Goal: Task Accomplishment & Management: Complete application form

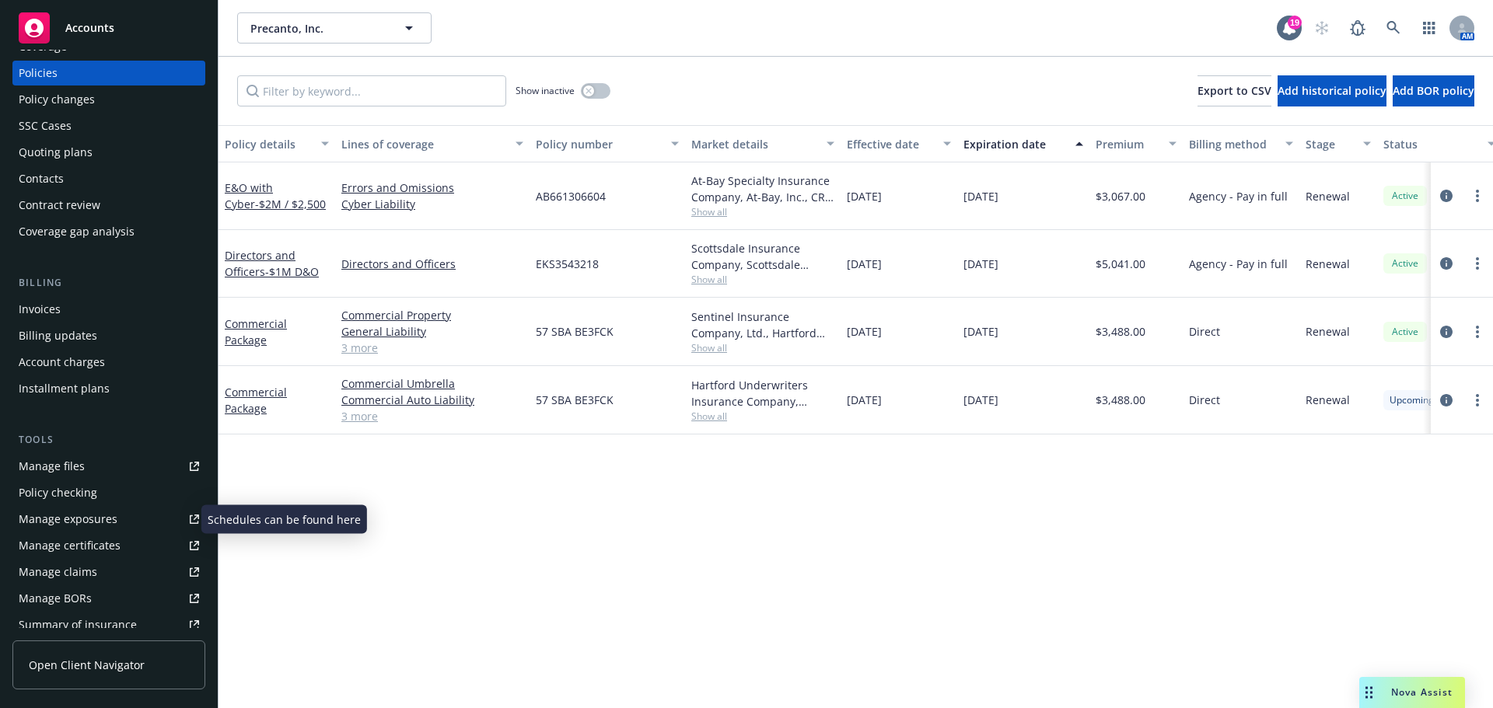
scroll to position [78, 0]
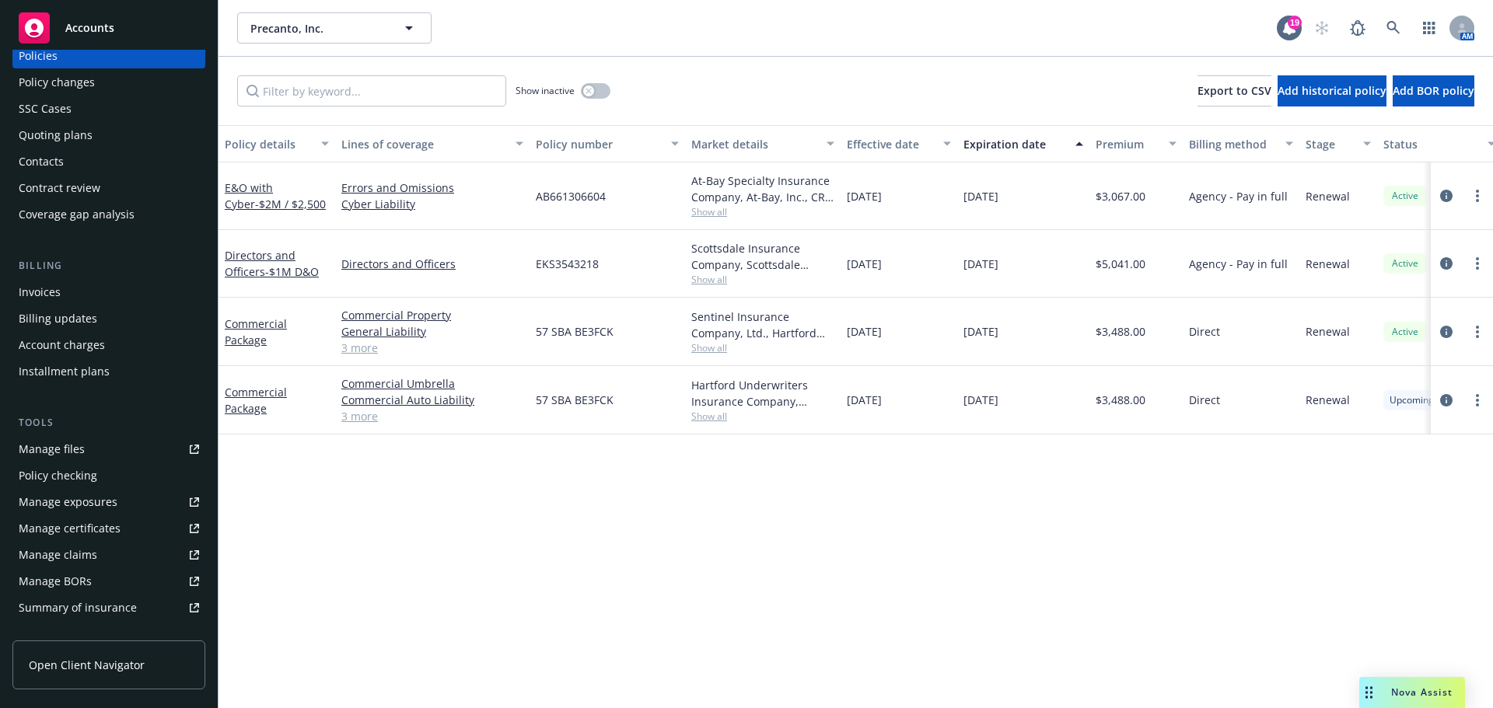
click at [81, 537] on div "Manage certificates" at bounding box center [70, 528] width 102 height 25
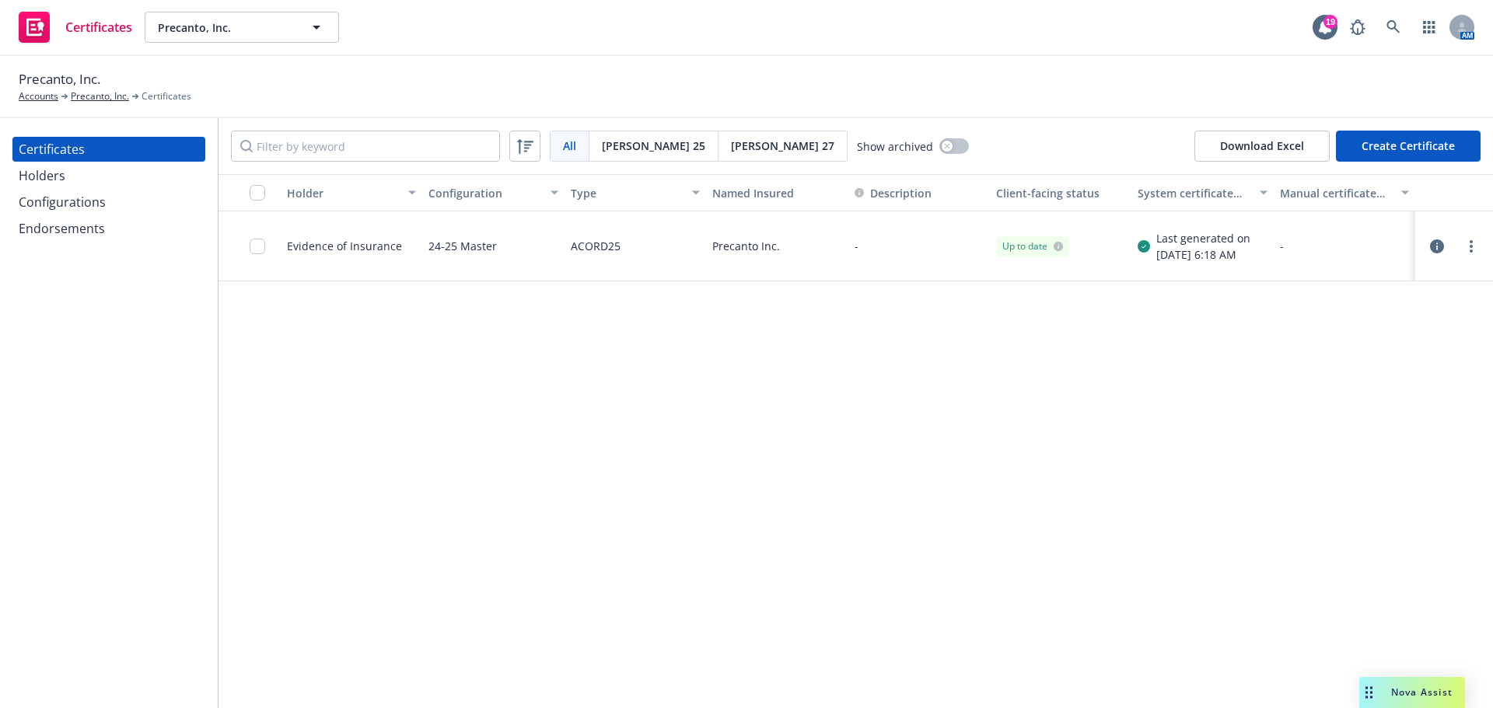
click at [107, 211] on div "Configurations" at bounding box center [109, 202] width 180 height 25
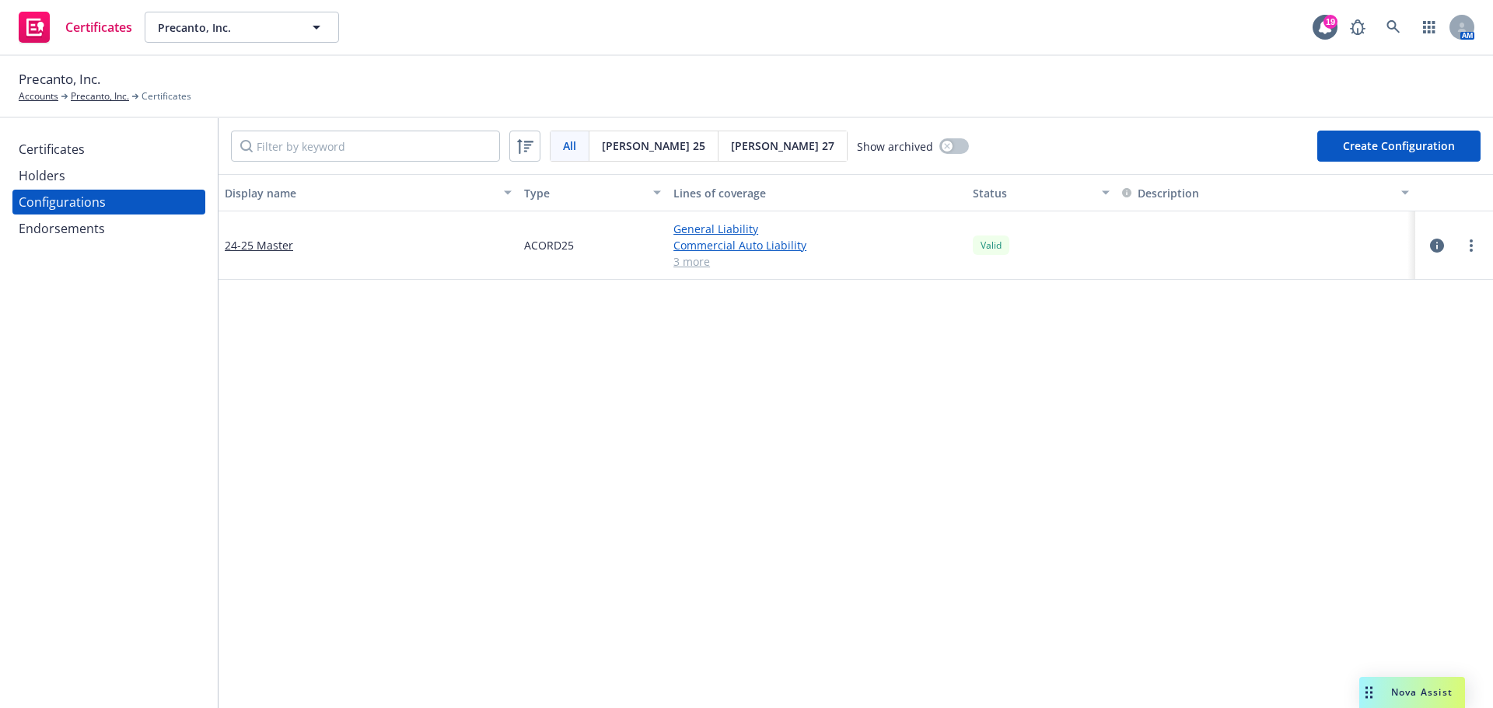
click at [124, 166] on div "Holders" at bounding box center [109, 175] width 180 height 25
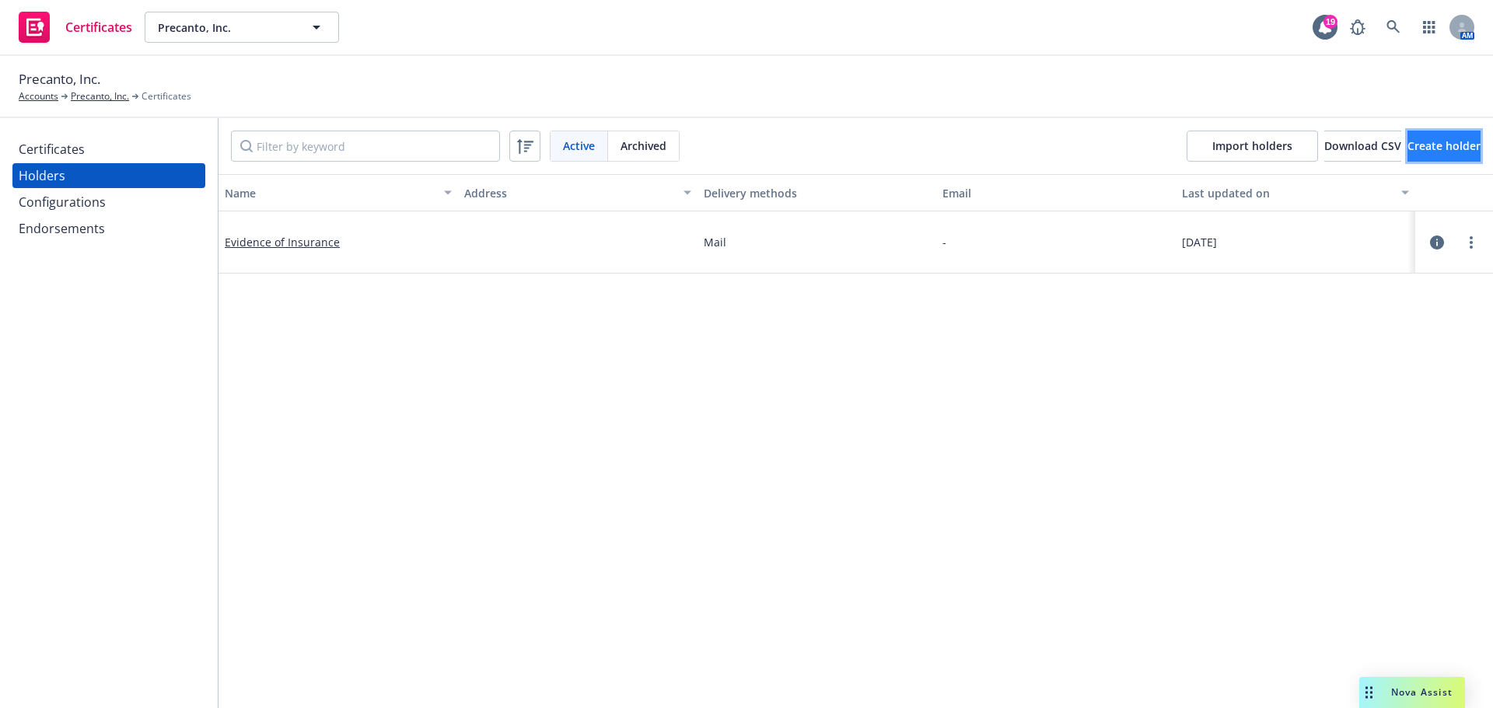
click at [1412, 138] on button "Create holder" at bounding box center [1443, 146] width 73 height 31
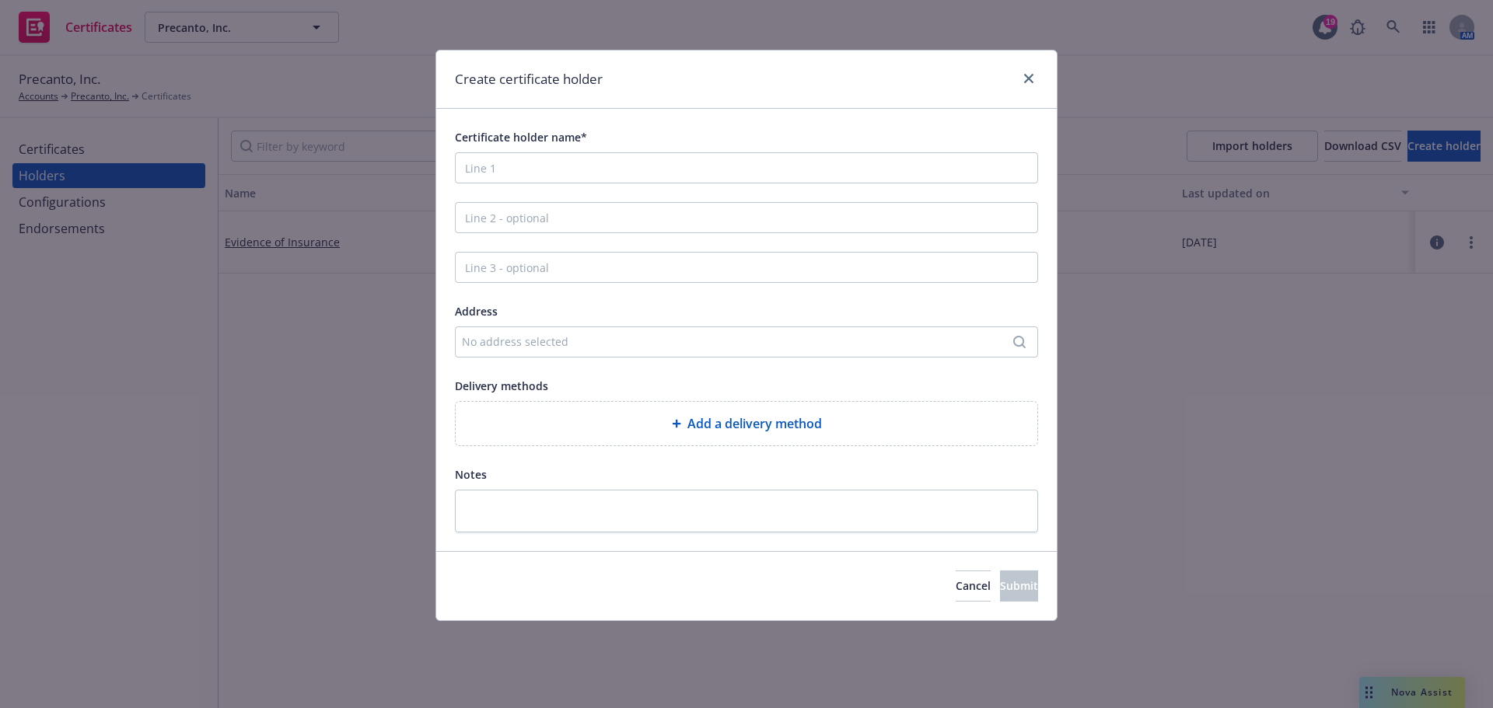
click at [772, 189] on div "Certificate holder name* Address No address selected Delivery methods Add a del…" at bounding box center [746, 329] width 583 height 405
click at [774, 169] on input "Certificate holder name*" at bounding box center [746, 167] width 583 height 31
click at [91, 156] on div "Create certificate holder Certificate holder name* Address No address selected …" at bounding box center [746, 354] width 1493 height 708
click at [1033, 81] on link "close" at bounding box center [1028, 78] width 19 height 19
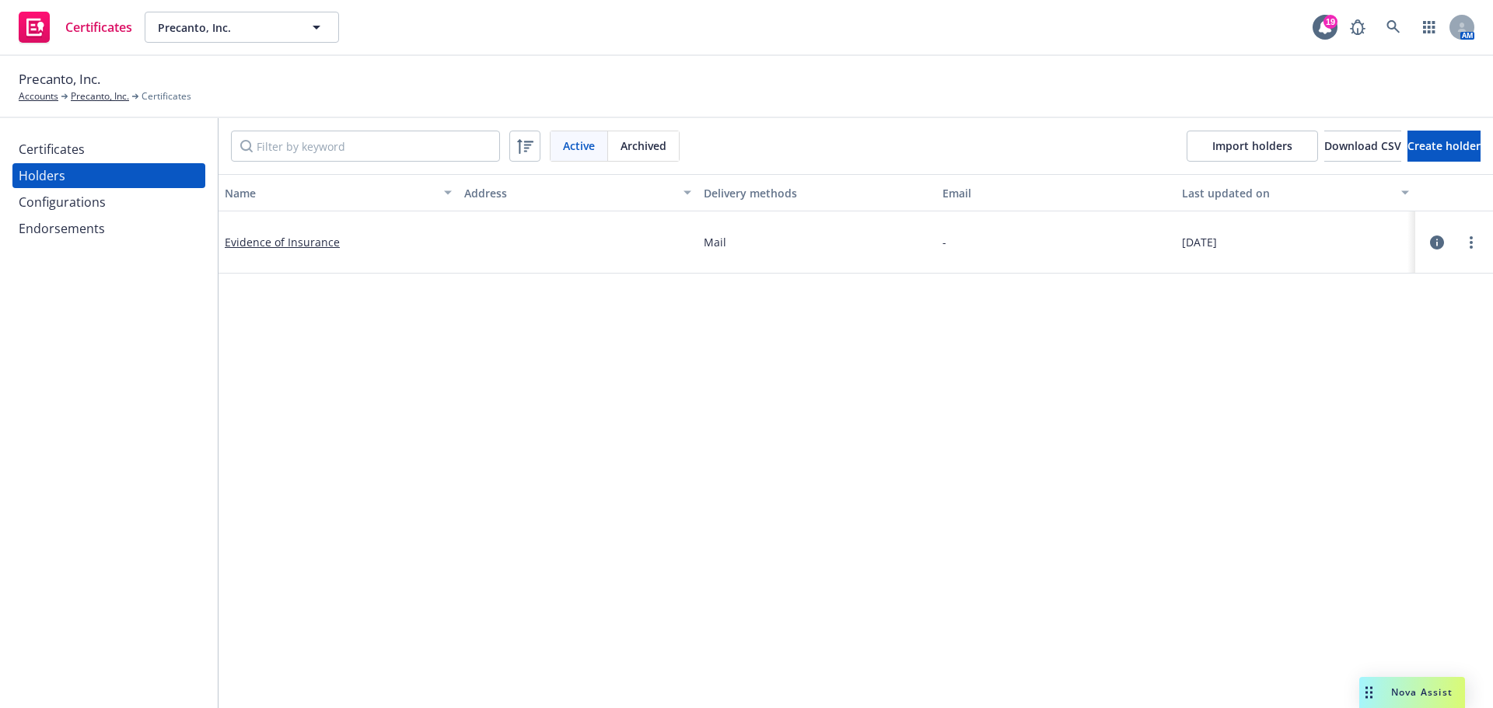
click at [169, 149] on div "Certificates" at bounding box center [109, 149] width 180 height 25
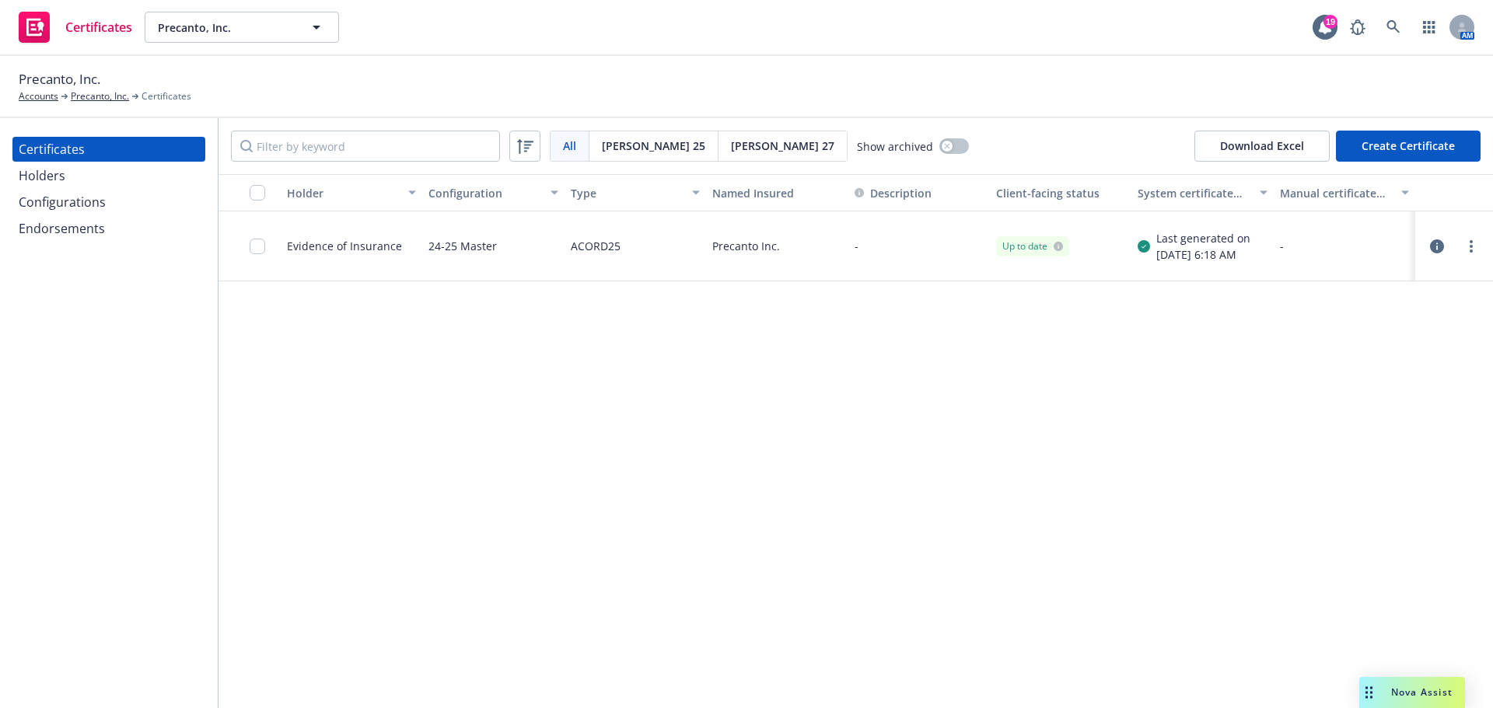
click at [1372, 154] on button "Create Certificate" at bounding box center [1408, 146] width 145 height 31
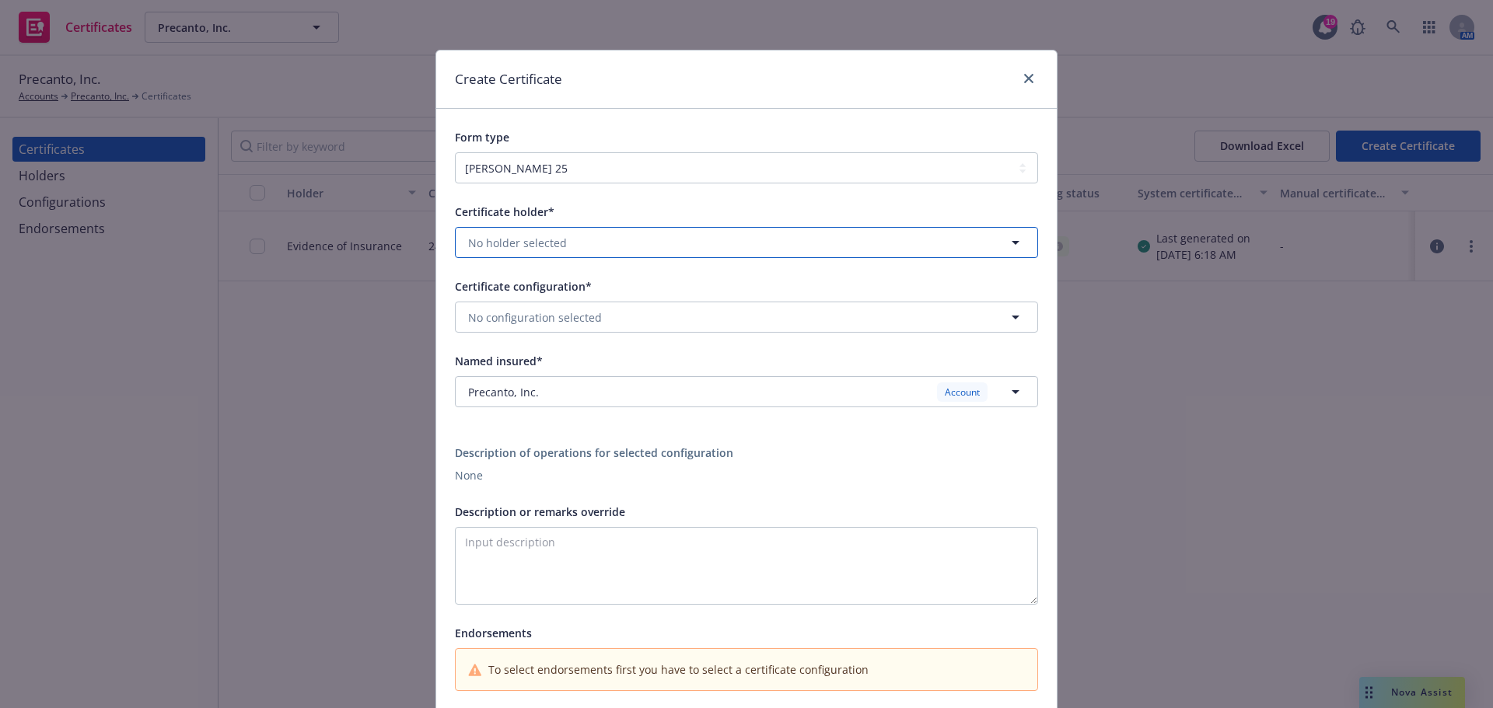
click at [651, 243] on button "No holder selected" at bounding box center [746, 242] width 583 height 31
click at [618, 279] on div "Evidence of Insurance No address" at bounding box center [746, 294] width 561 height 39
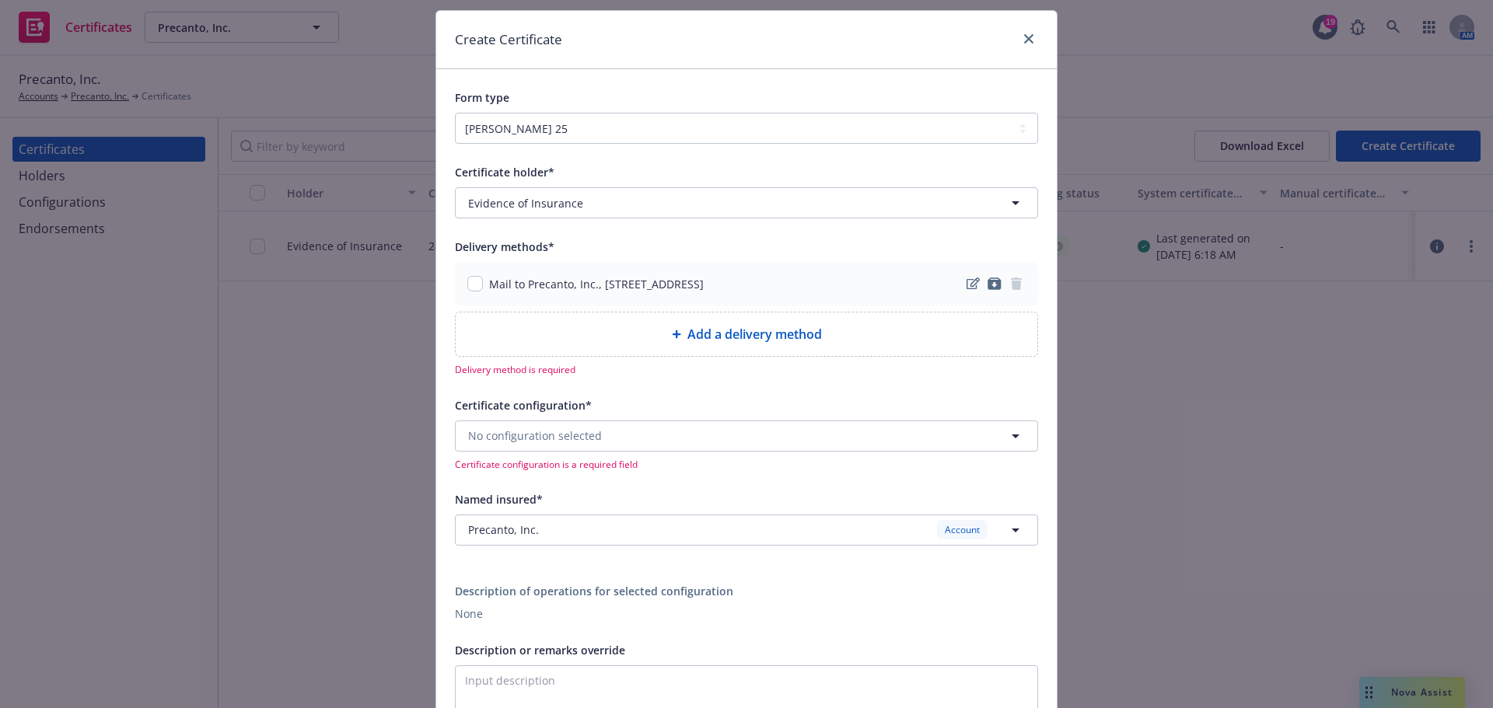
scroll to position [78, 0]
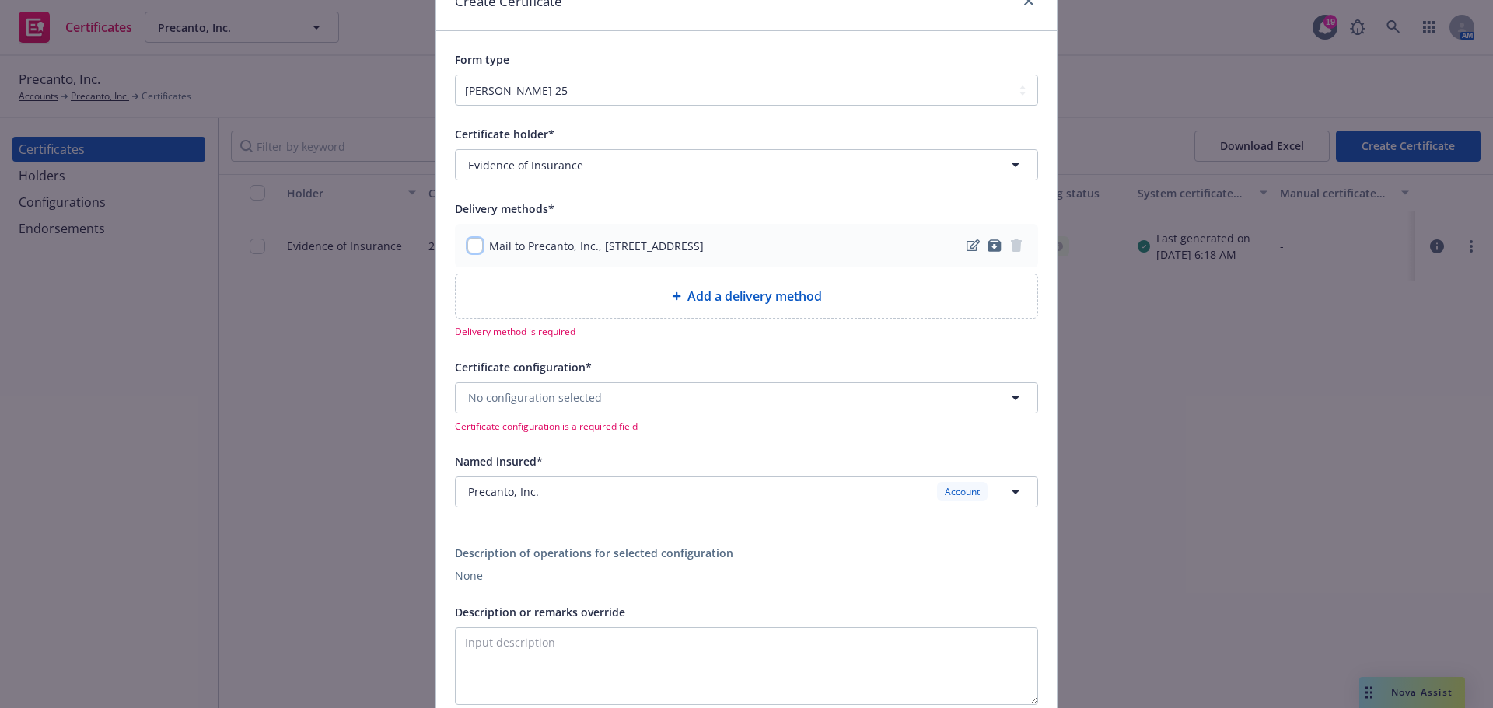
click at [471, 250] on input "checkbox" at bounding box center [475, 246] width 16 height 16
checkbox input "true"
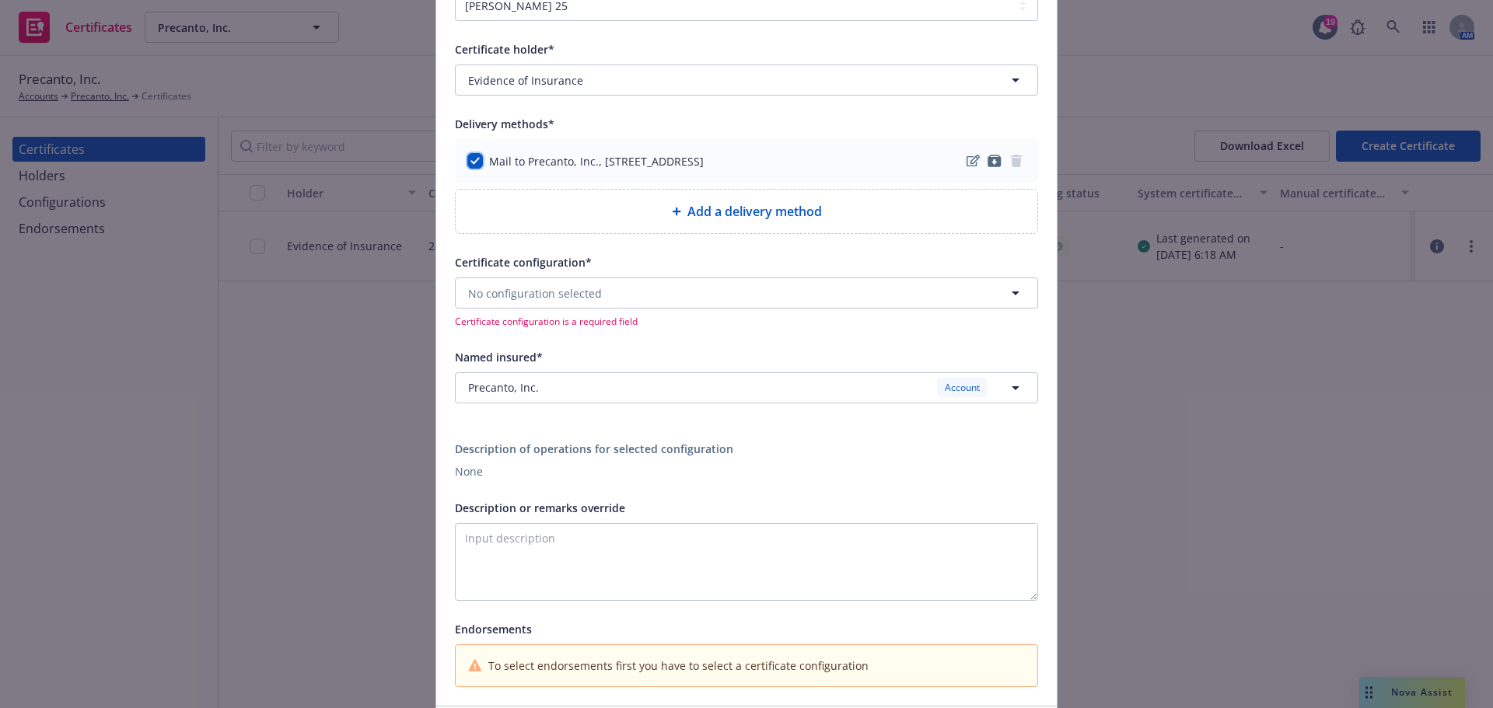
scroll to position [233, 0]
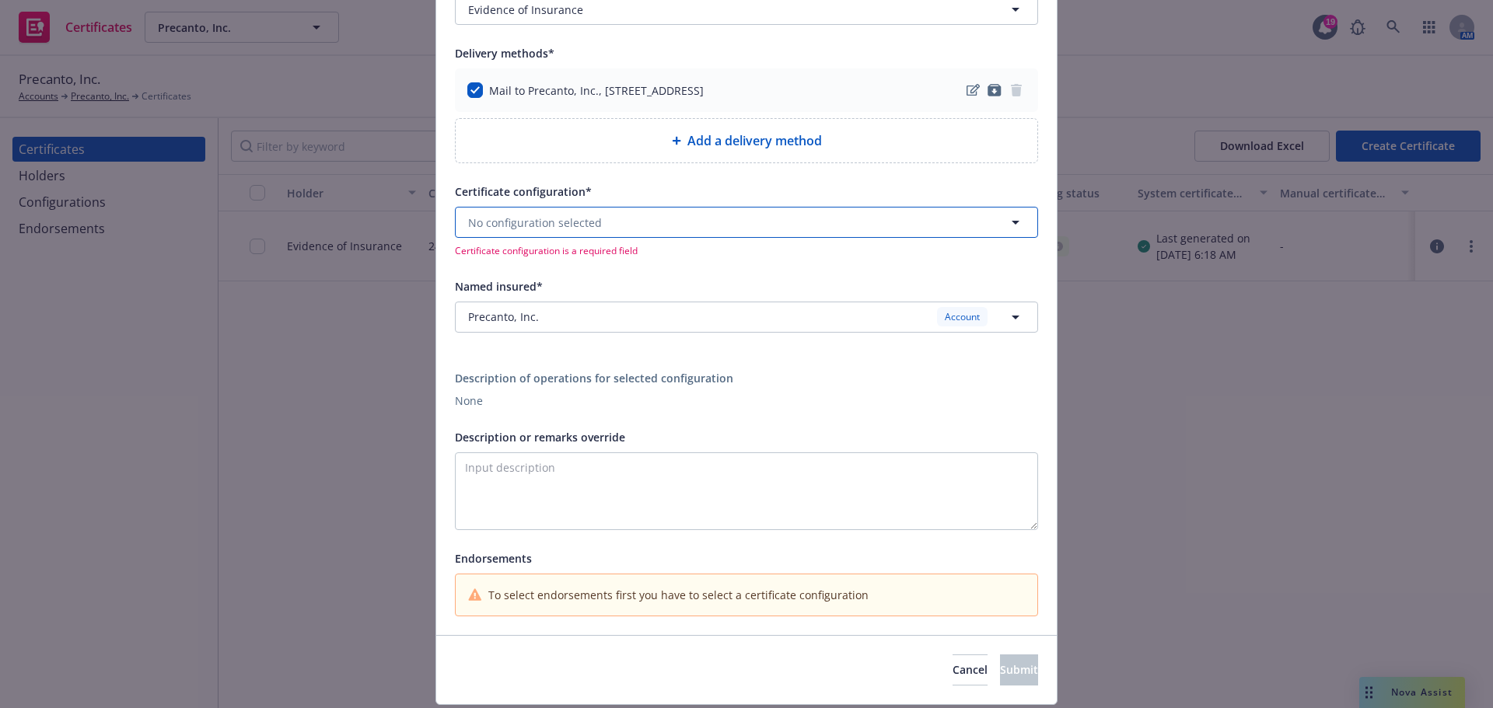
click at [568, 225] on span "No configuration selected" at bounding box center [535, 223] width 134 height 16
click at [554, 277] on div "24-25 Master ACORD25 Valid" at bounding box center [746, 274] width 561 height 39
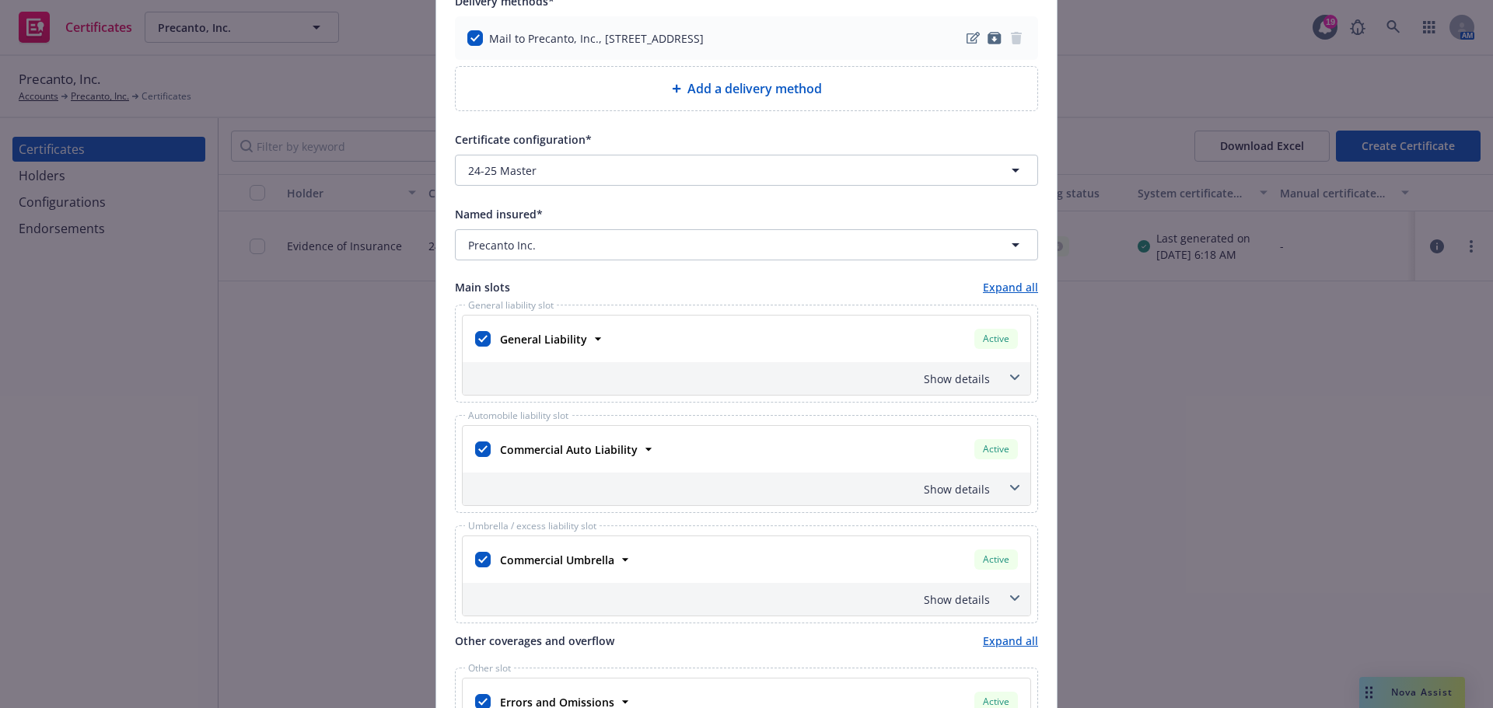
scroll to position [389, 0]
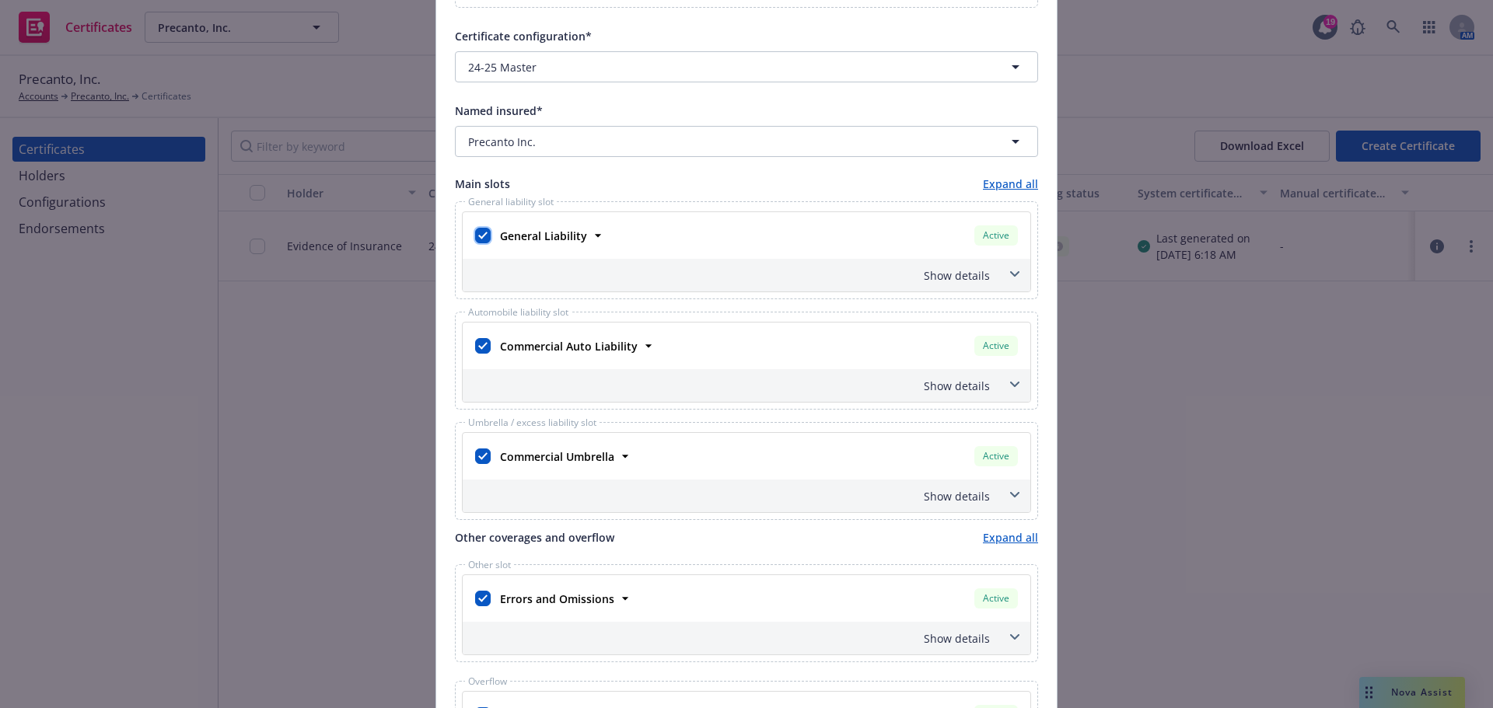
click at [482, 239] on input "checkbox" at bounding box center [483, 236] width 16 height 16
checkbox input "false"
click at [482, 337] on div at bounding box center [483, 346] width 16 height 22
click at [482, 345] on input "checkbox" at bounding box center [483, 346] width 16 height 16
checkbox input "false"
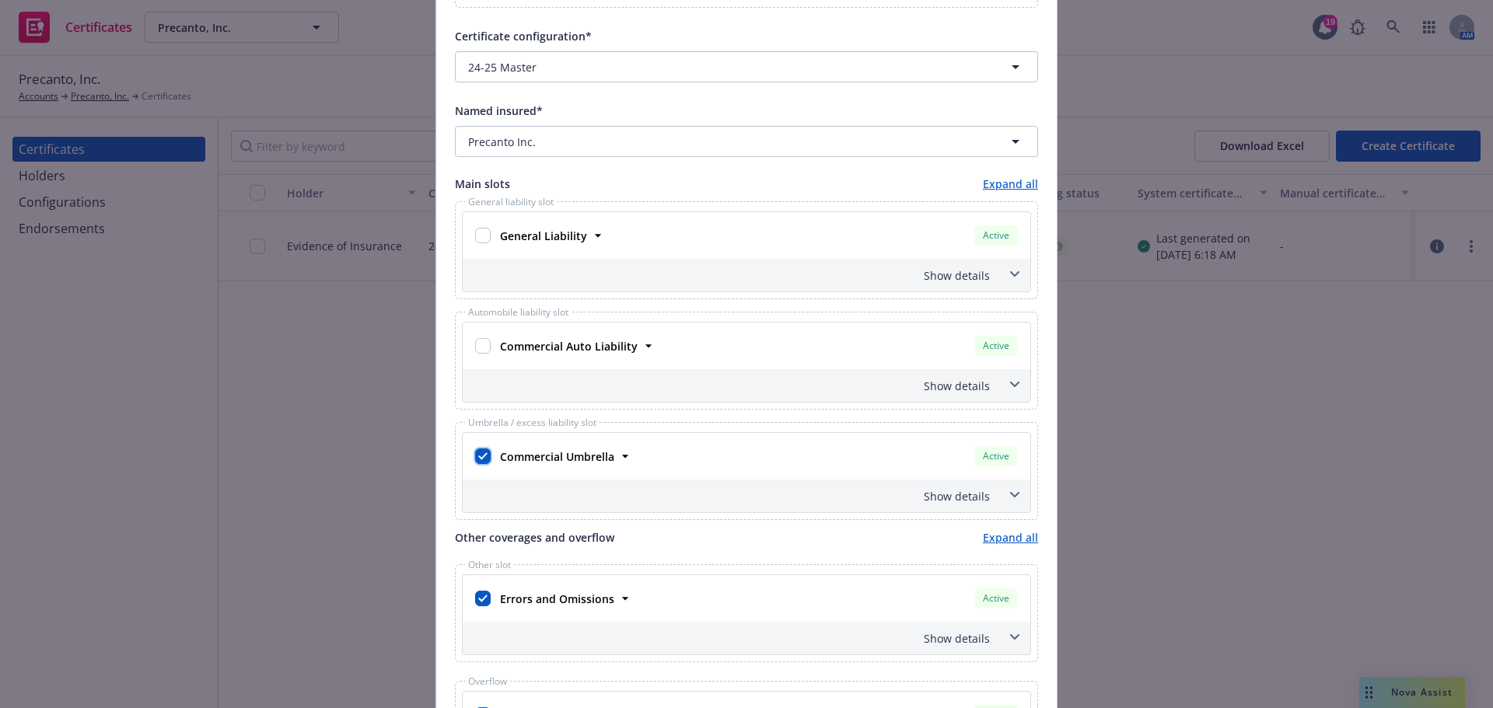
click at [478, 456] on input "checkbox" at bounding box center [483, 457] width 16 height 16
checkbox input "false"
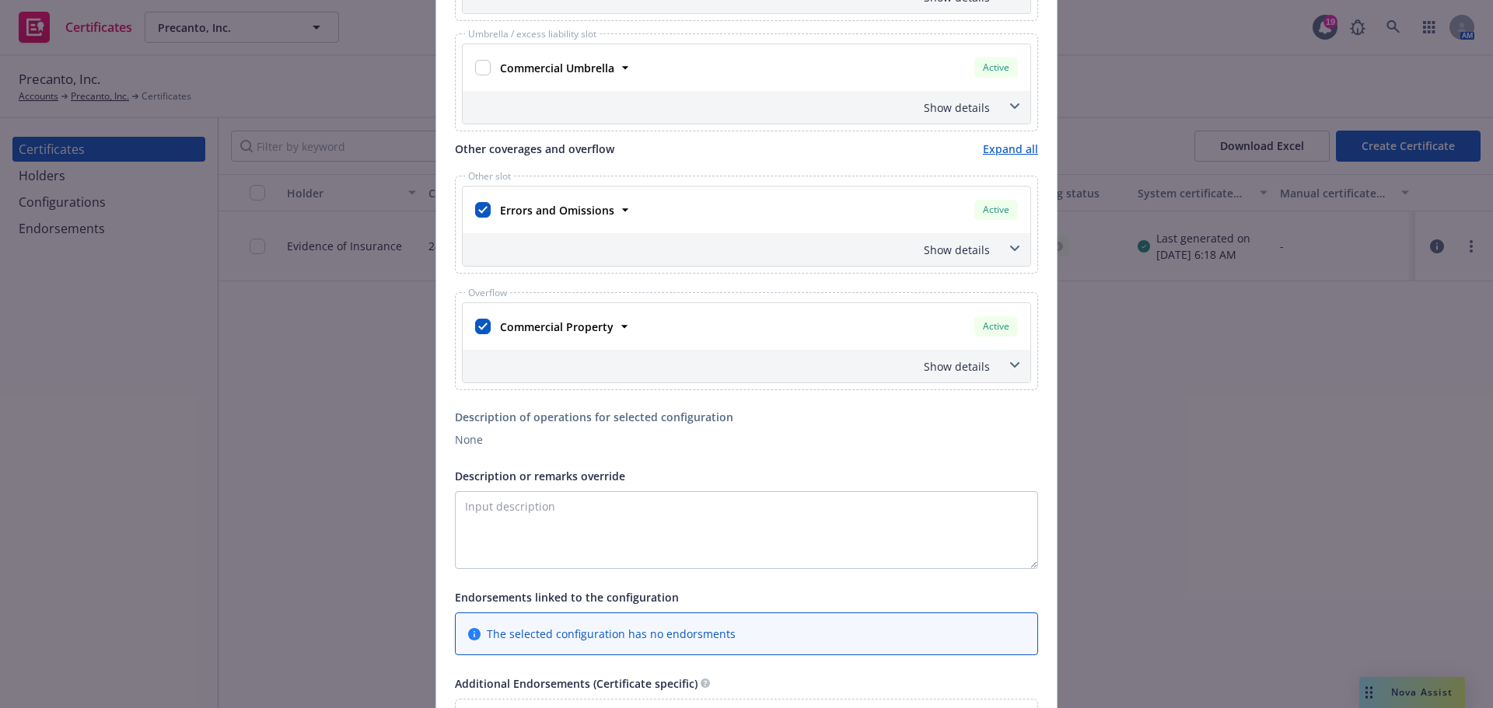
click at [479, 318] on div at bounding box center [483, 327] width 16 height 22
click at [478, 323] on input "checkbox" at bounding box center [483, 327] width 16 height 16
checkbox input "false"
click at [1004, 245] on span at bounding box center [1014, 248] width 25 height 25
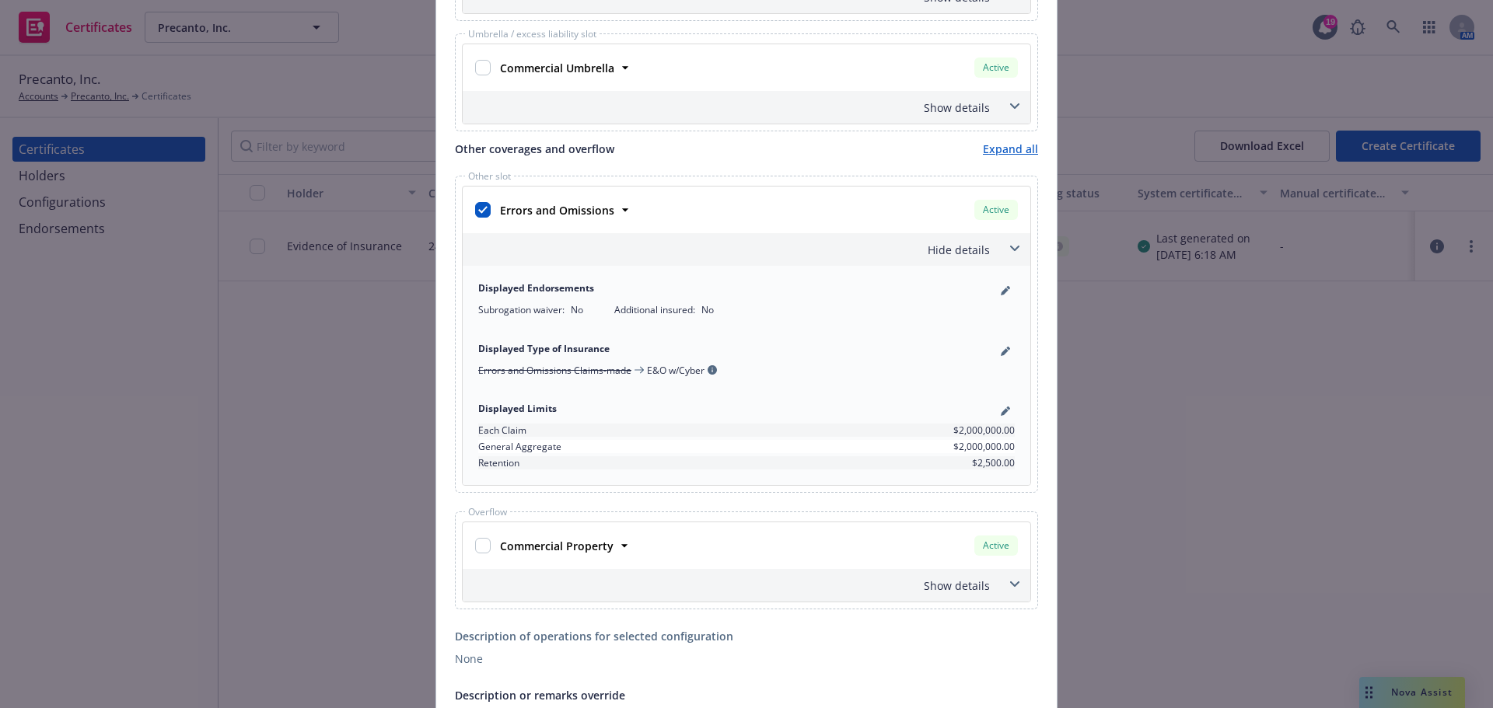
click at [1004, 245] on span at bounding box center [1014, 248] width 25 height 25
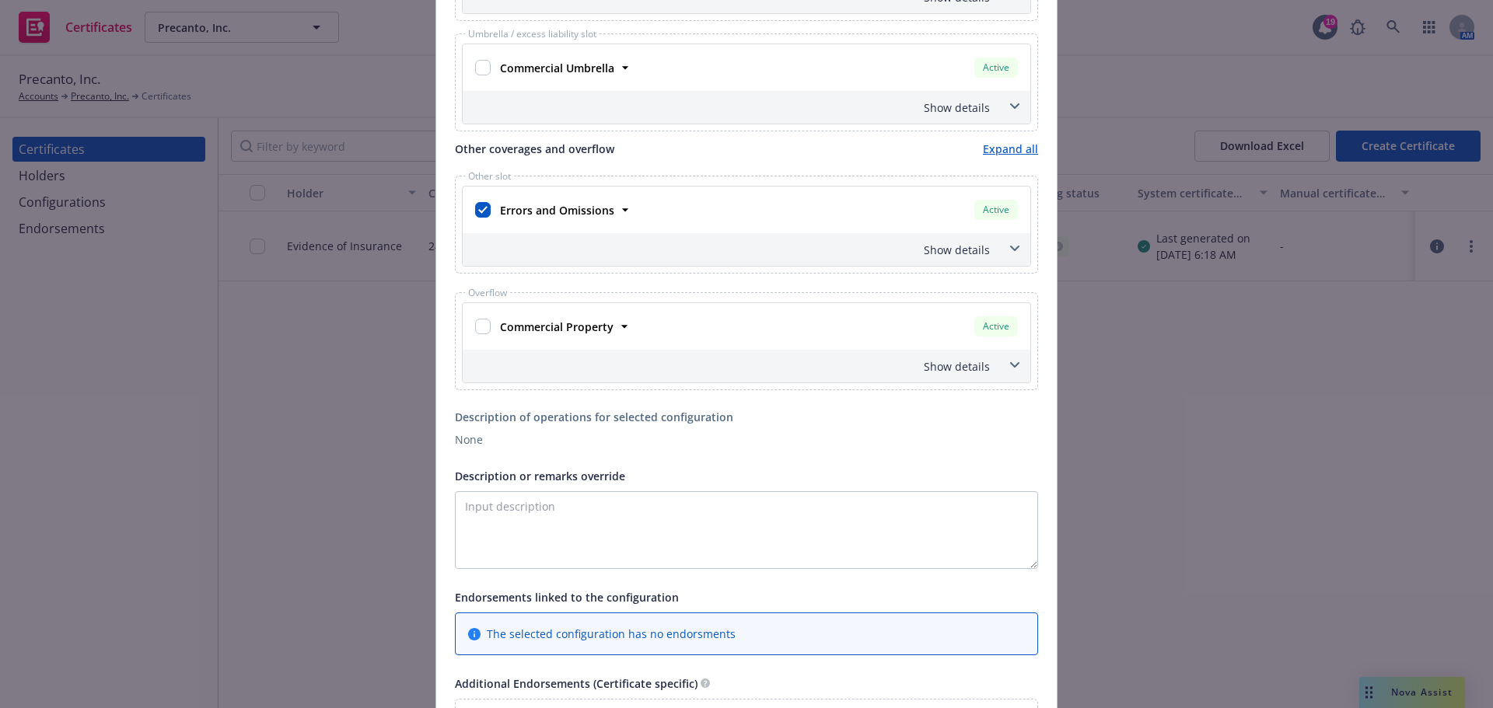
scroll to position [1048, 0]
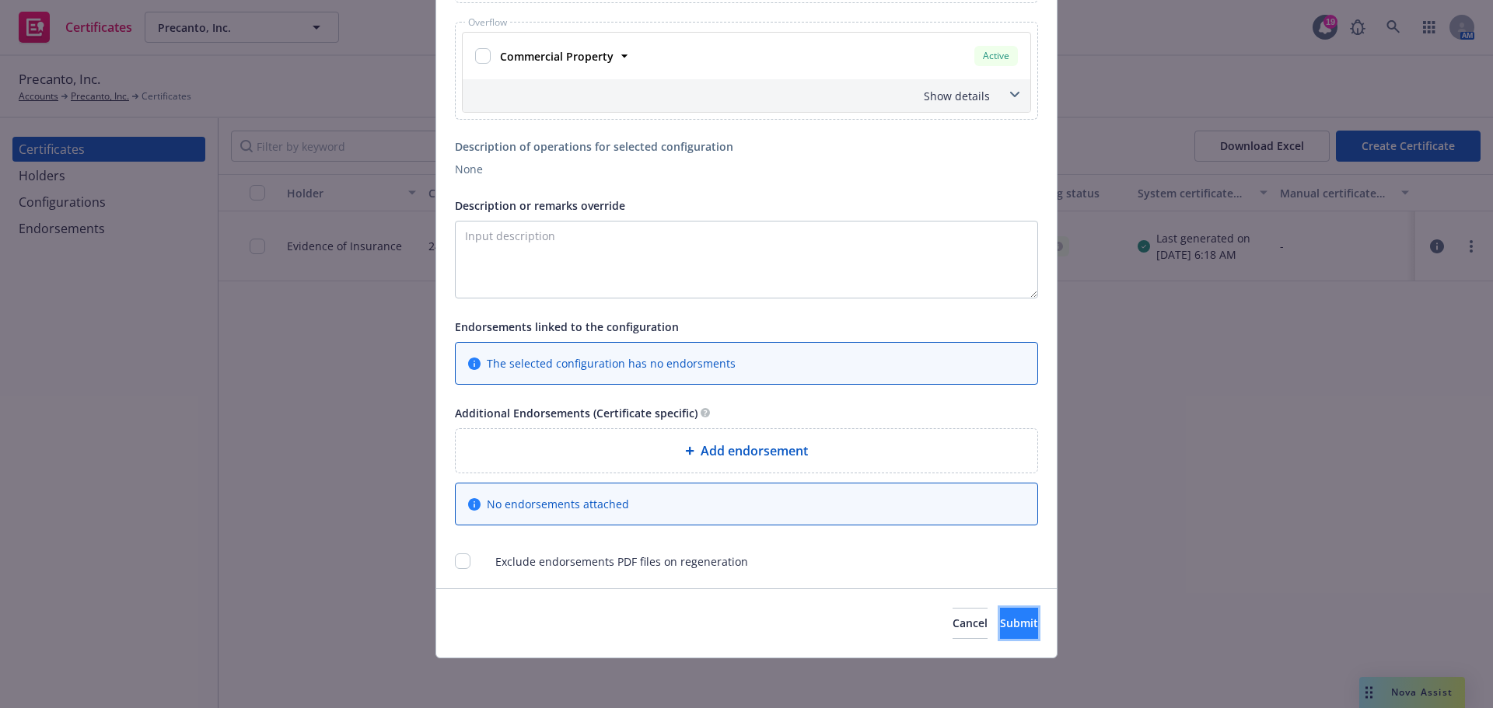
click at [1000, 610] on button "Submit" at bounding box center [1019, 623] width 38 height 31
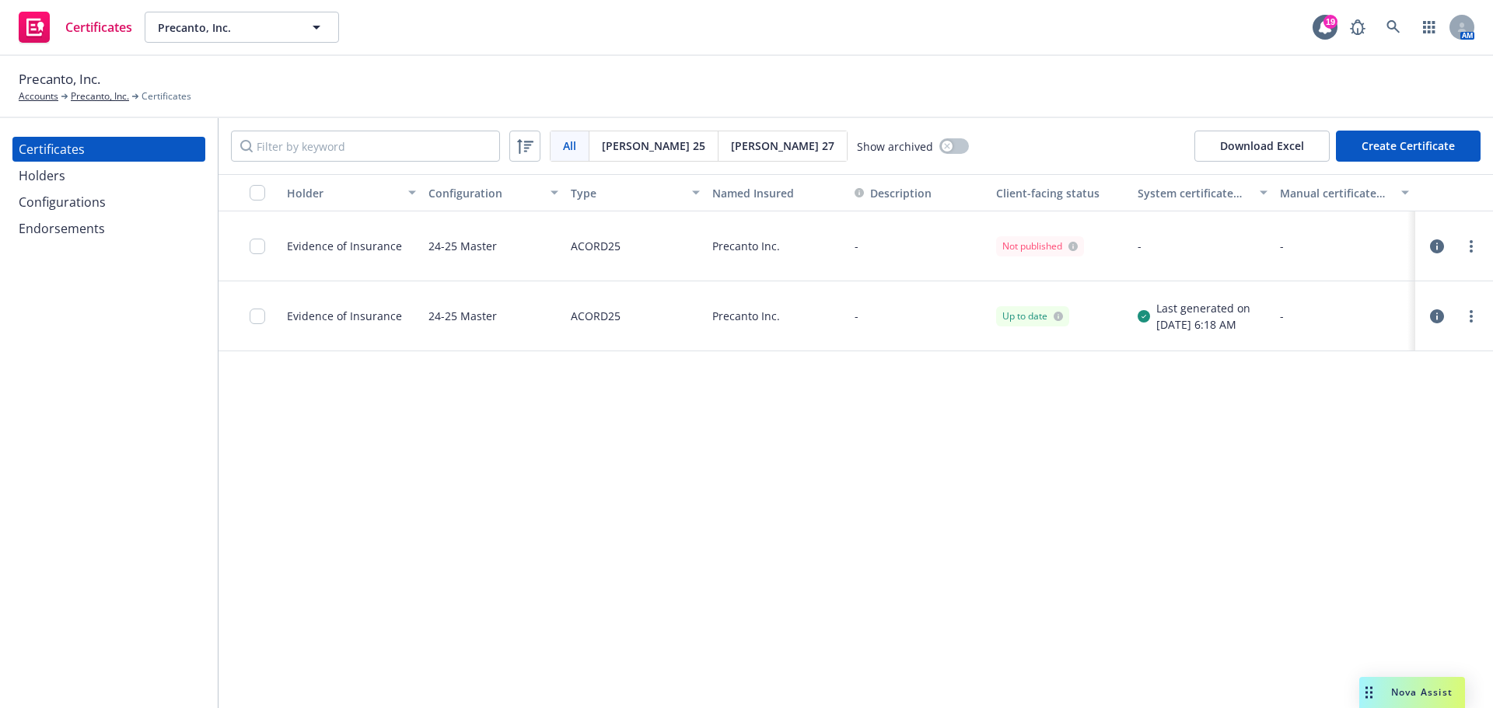
click at [1480, 247] on div at bounding box center [1453, 246] width 65 height 31
click at [1474, 251] on link "more" at bounding box center [1470, 246] width 19 height 19
click at [1331, 351] on link "Regenerate" at bounding box center [1355, 340] width 249 height 31
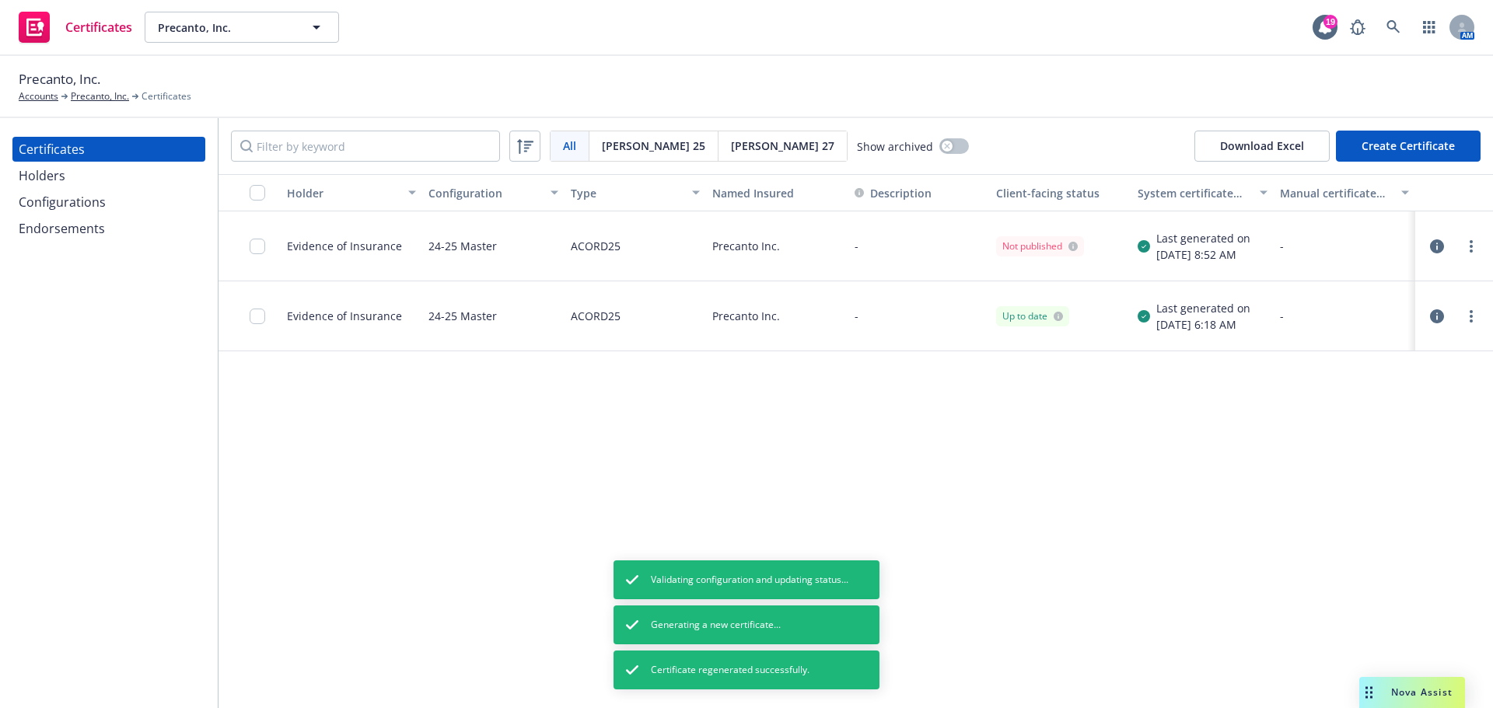
click at [246, 238] on div at bounding box center [249, 246] width 62 height 70
click at [248, 243] on div at bounding box center [249, 246] width 62 height 70
click at [252, 243] on input "checkbox" at bounding box center [258, 247] width 16 height 16
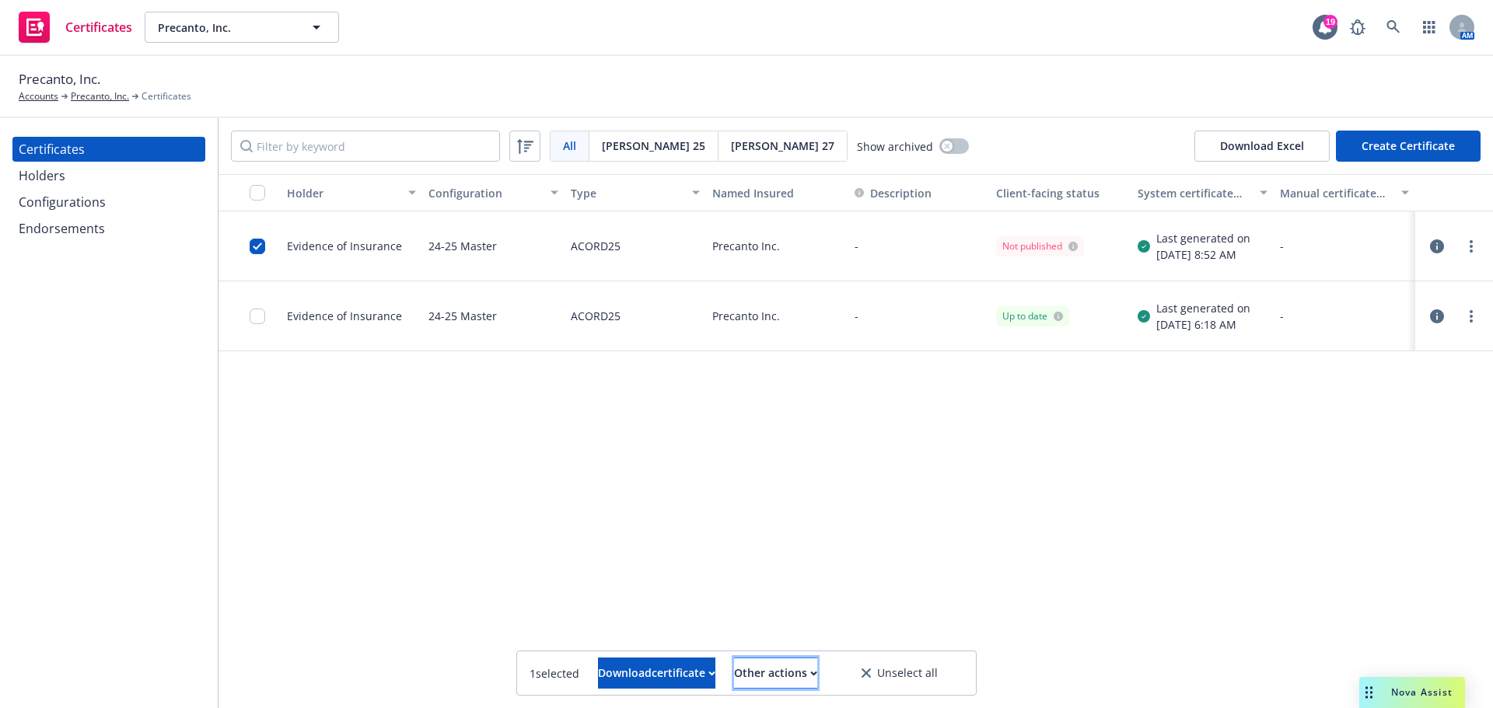
click at [775, 660] on div "Other actions" at bounding box center [775, 673] width 83 height 30
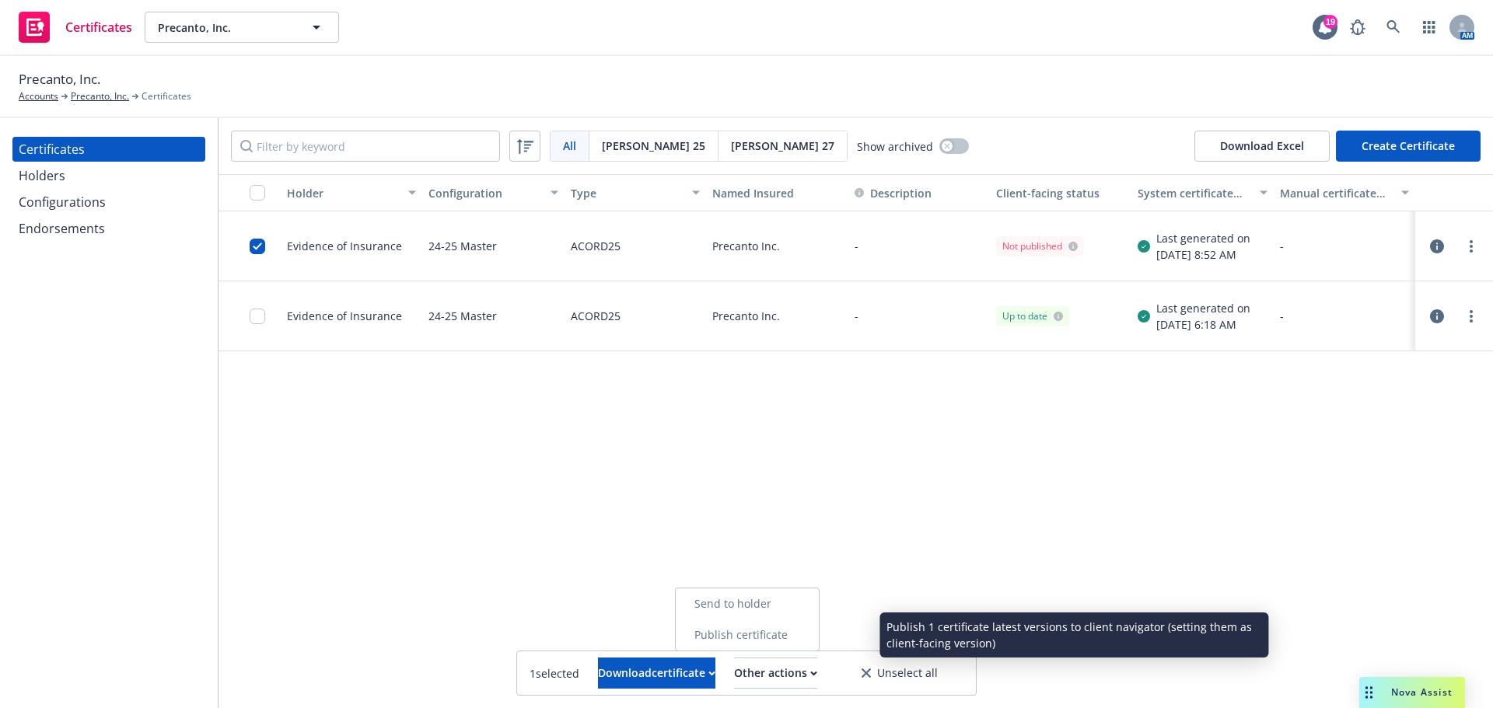
click at [770, 625] on link "Publish certificate" at bounding box center [747, 635] width 143 height 31
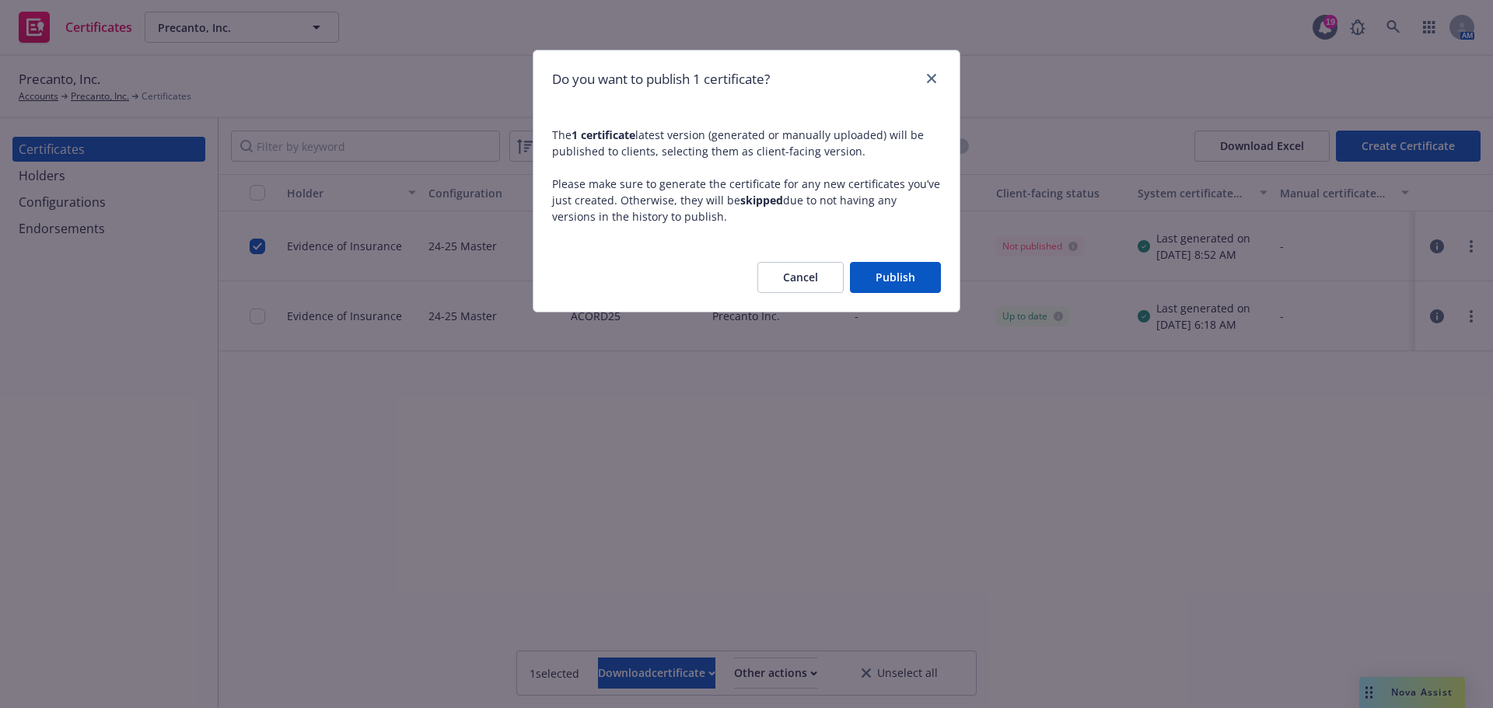
click at [875, 275] on button "Publish" at bounding box center [895, 277] width 91 height 31
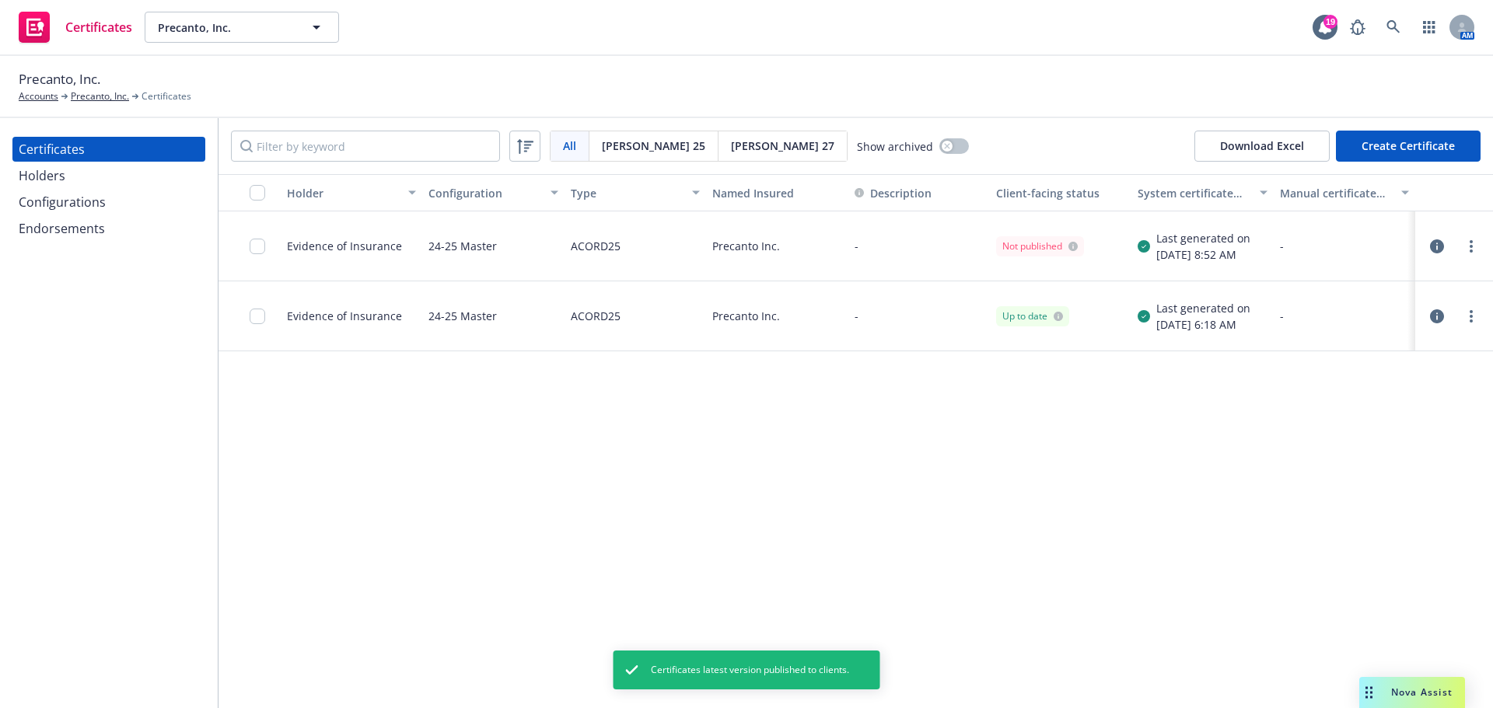
click at [269, 248] on div at bounding box center [262, 246] width 25 height 51
click at [261, 250] on input "checkbox" at bounding box center [258, 247] width 16 height 16
click at [598, 667] on div "Download certificate" at bounding box center [656, 673] width 117 height 30
click at [599, 634] on link "Download uneditable file" at bounding box center [577, 635] width 180 height 31
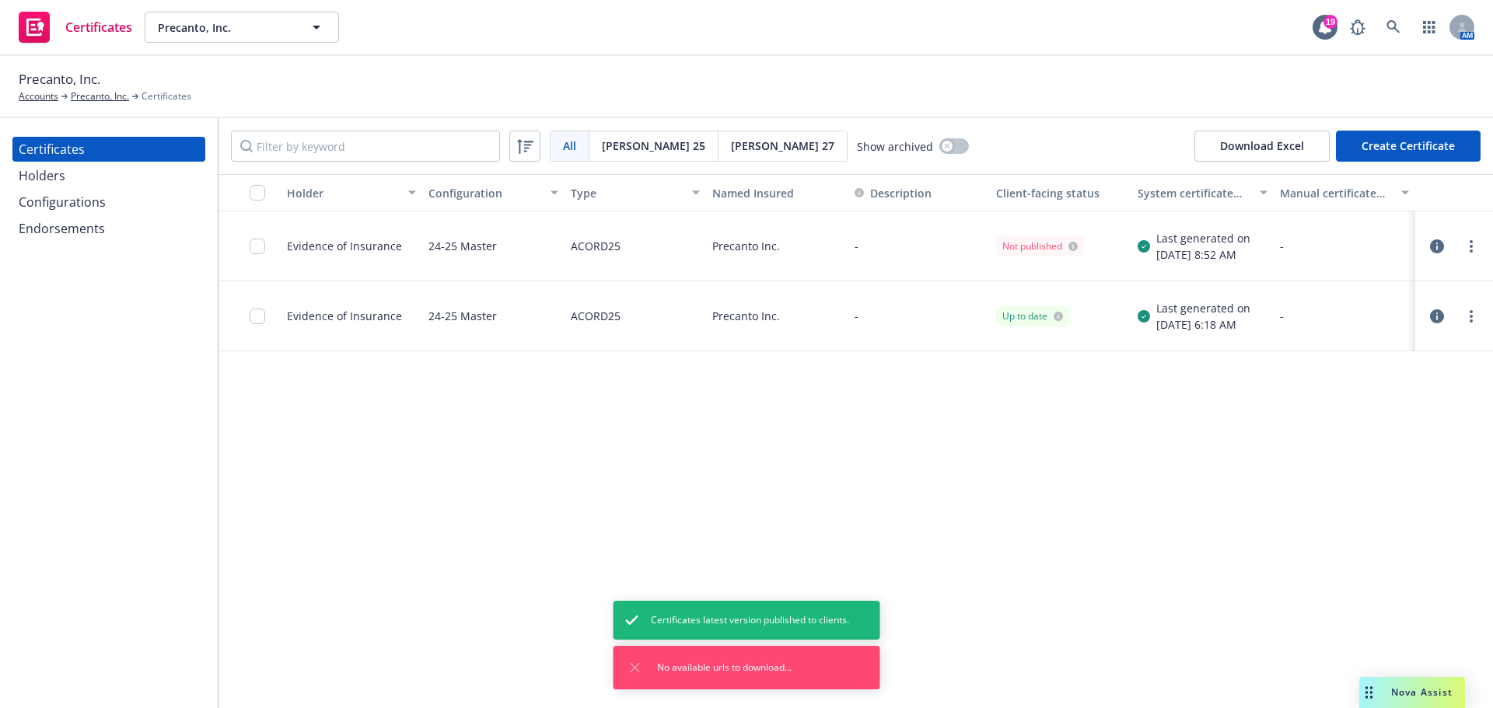
click at [515, 483] on div "Holder Configuration Type Named Insured Description Client-facing status System…" at bounding box center [855, 441] width 1274 height 534
